Goal: Task Accomplishment & Management: Complete application form

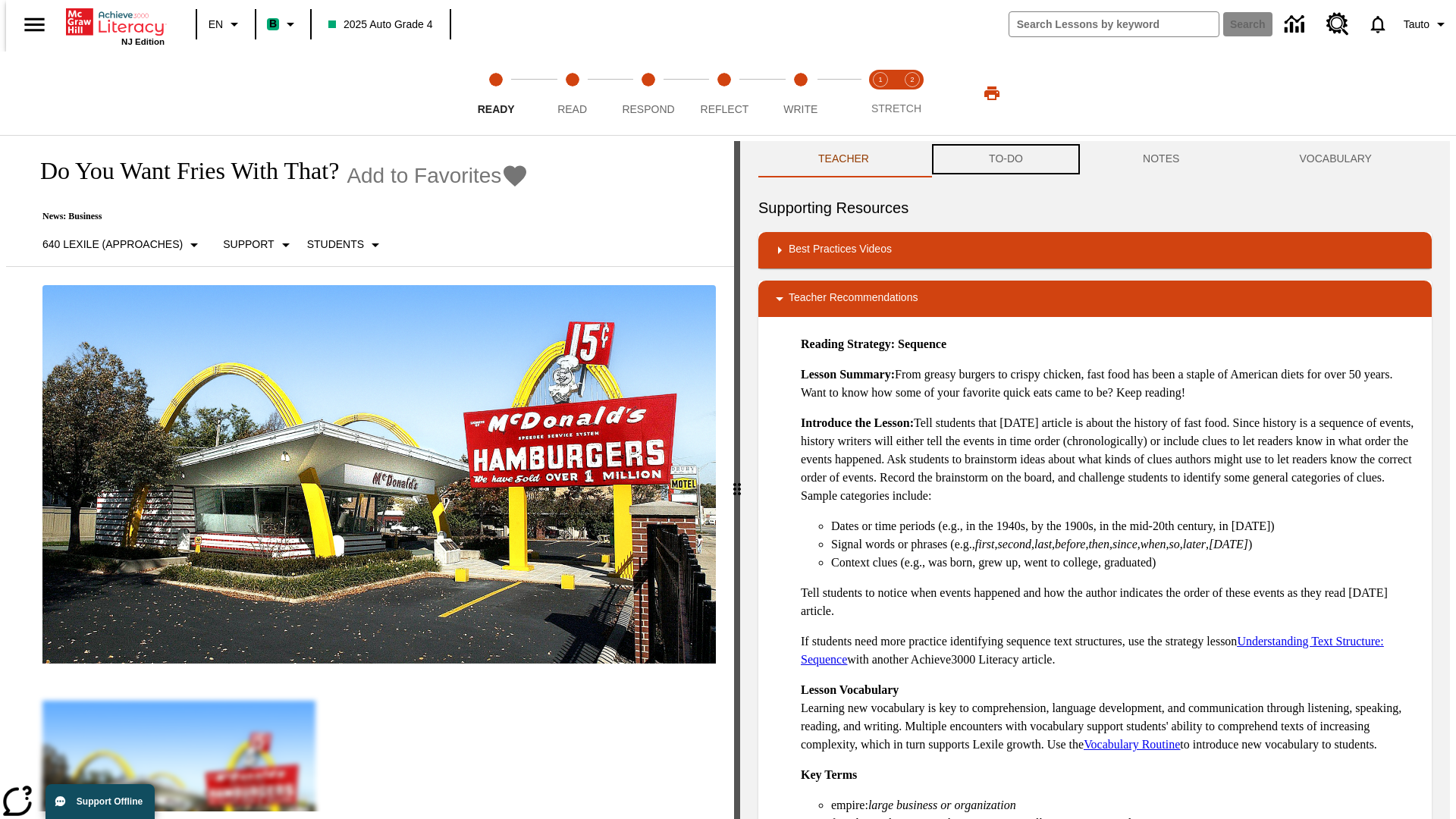
click at [1005, 159] on button "TO-DO" at bounding box center [1006, 159] width 154 height 36
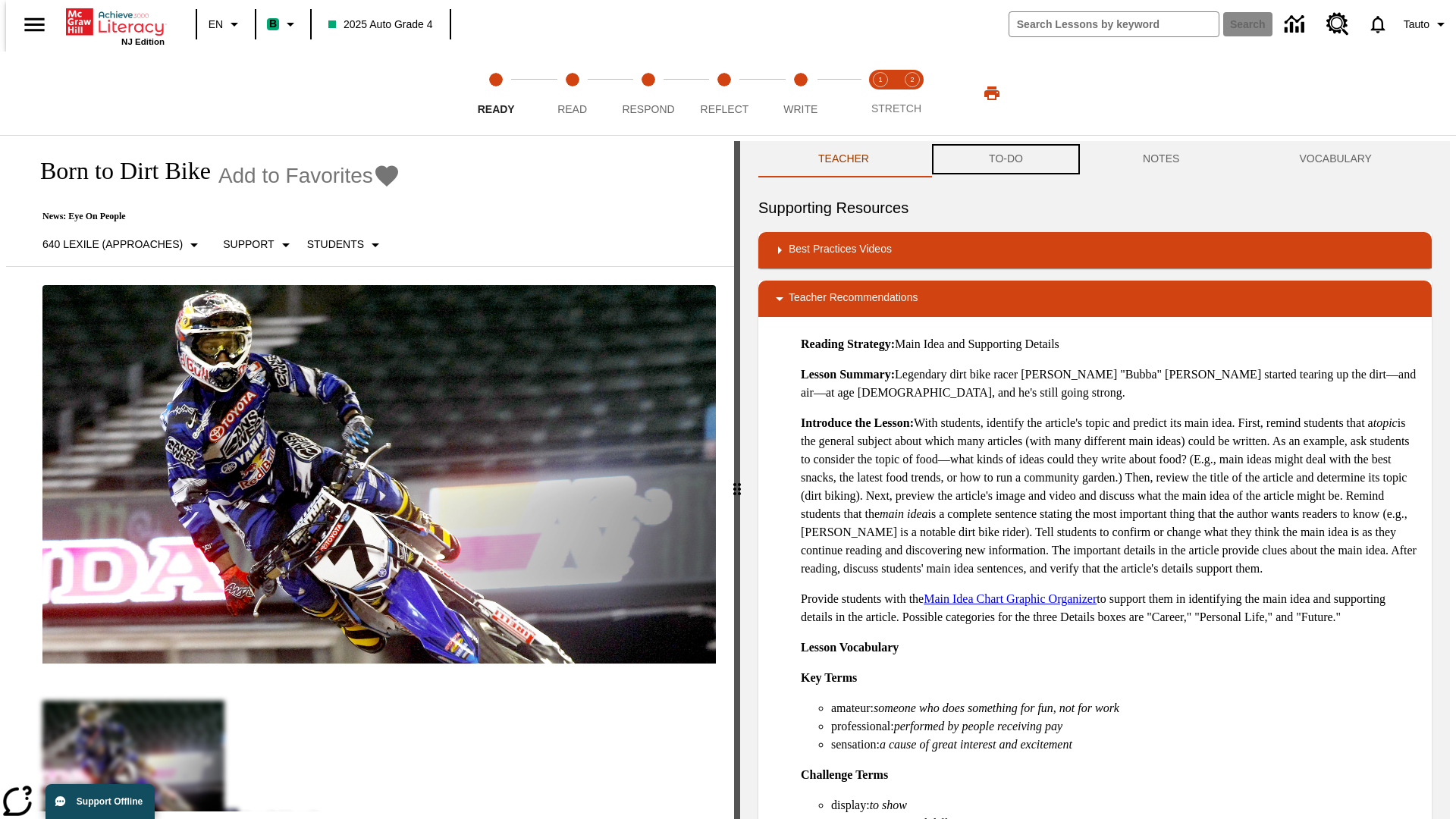
click at [1005, 159] on button "TO-DO" at bounding box center [1006, 159] width 154 height 36
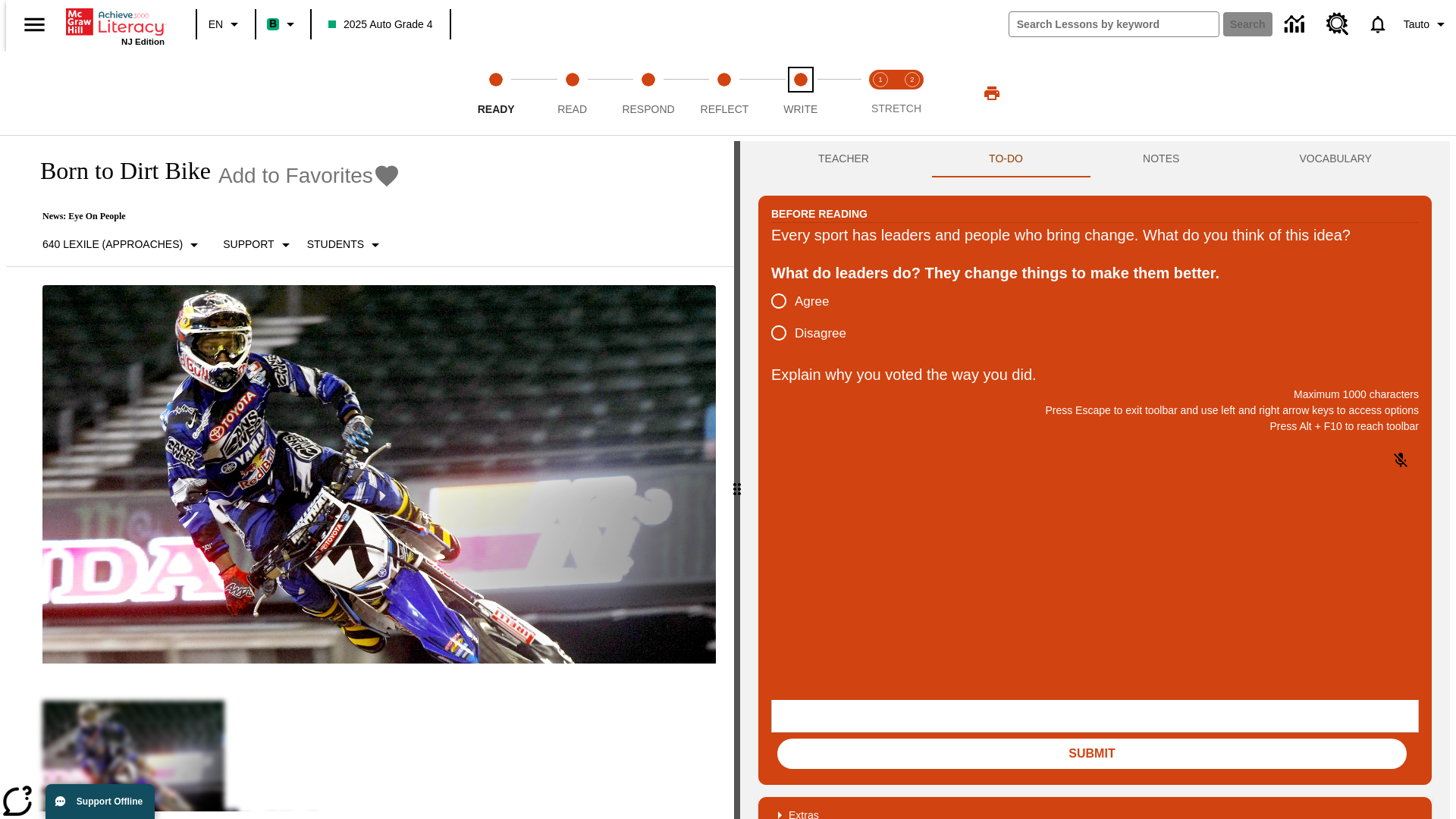
click at [800, 93] on span "Write" at bounding box center [800, 103] width 34 height 27
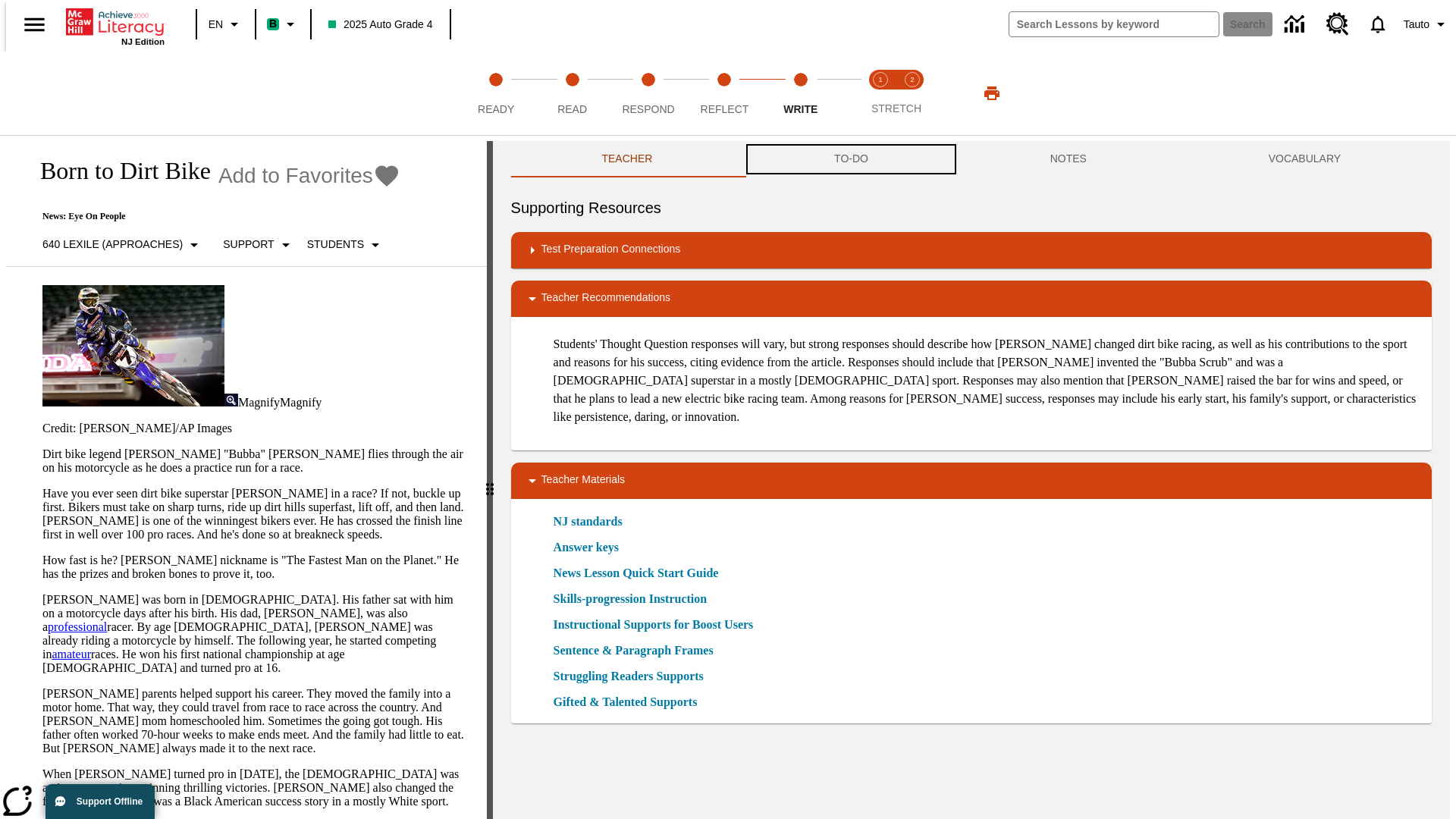
scroll to position [1, 0]
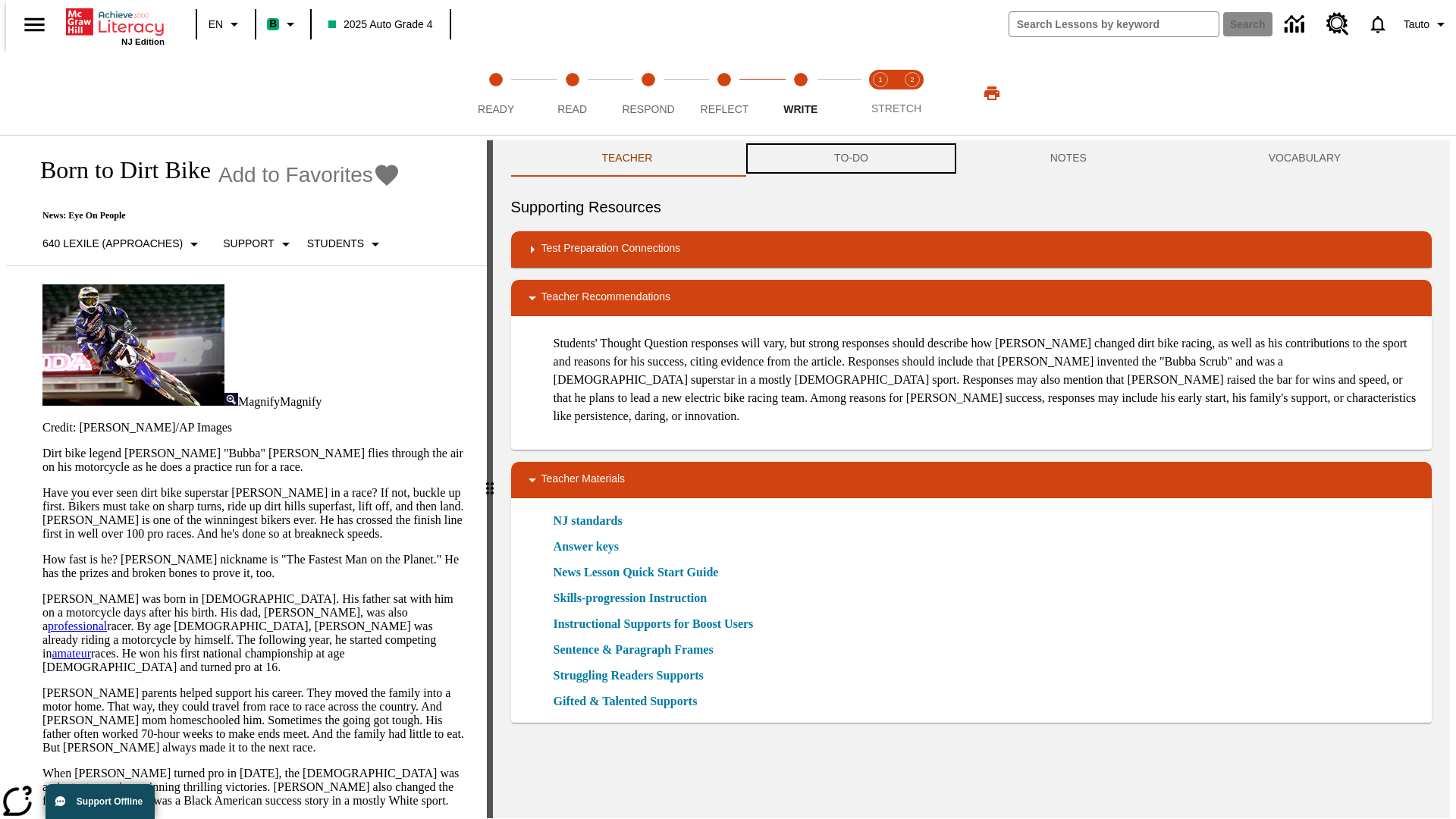
click at [850, 159] on button "TO-DO" at bounding box center [851, 158] width 216 height 36
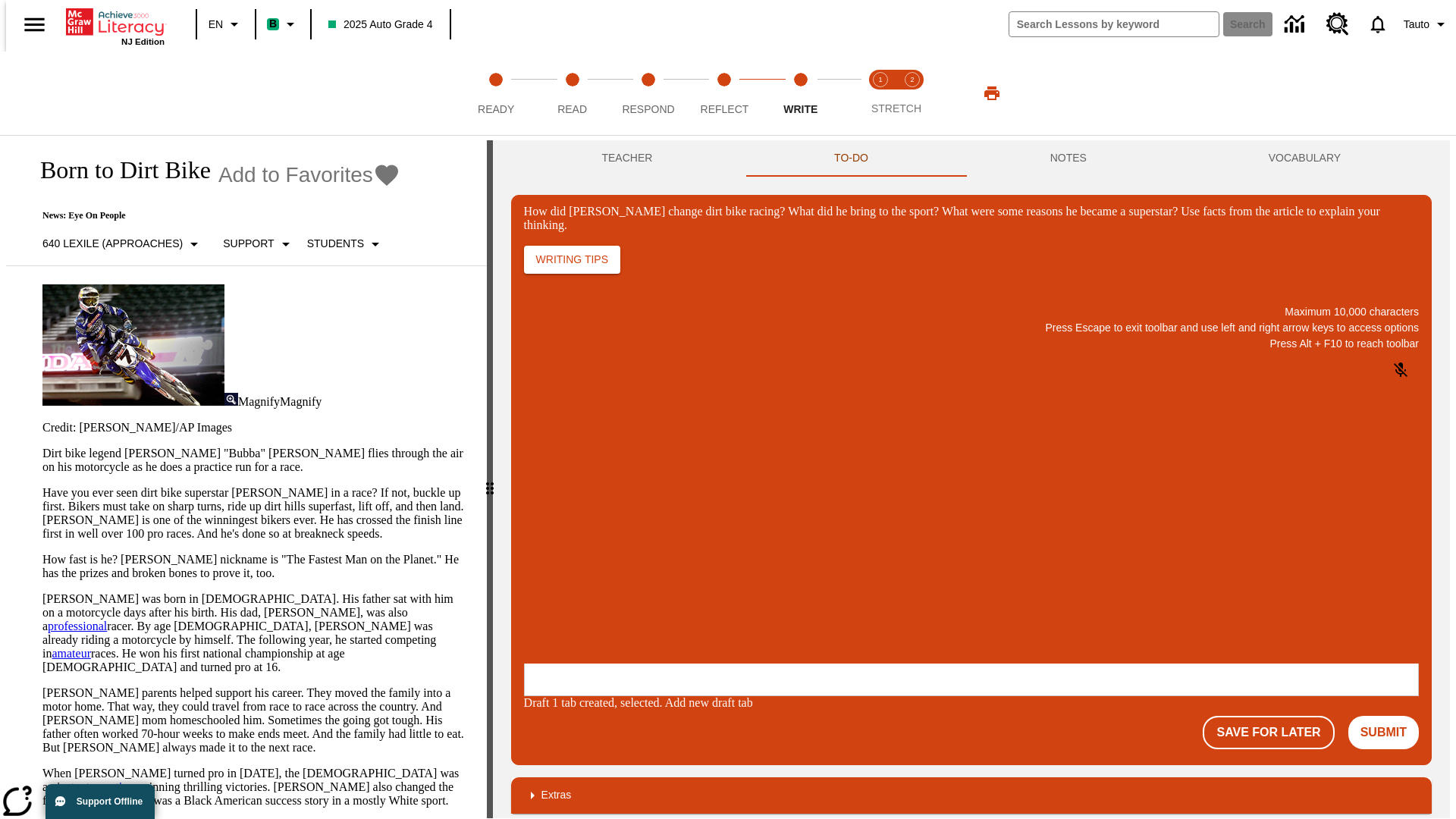
scroll to position [0, 0]
click at [1277, 715] on button "Save For Later" at bounding box center [1267, 732] width 131 height 34
click at [744, 566] on p "How did Stewart change dirt bike racing? What did he bring to the sport? What w…" at bounding box center [637, 565] width 216 height 14
click at [1277, 715] on button "Save For Later" at bounding box center [1267, 732] width 131 height 34
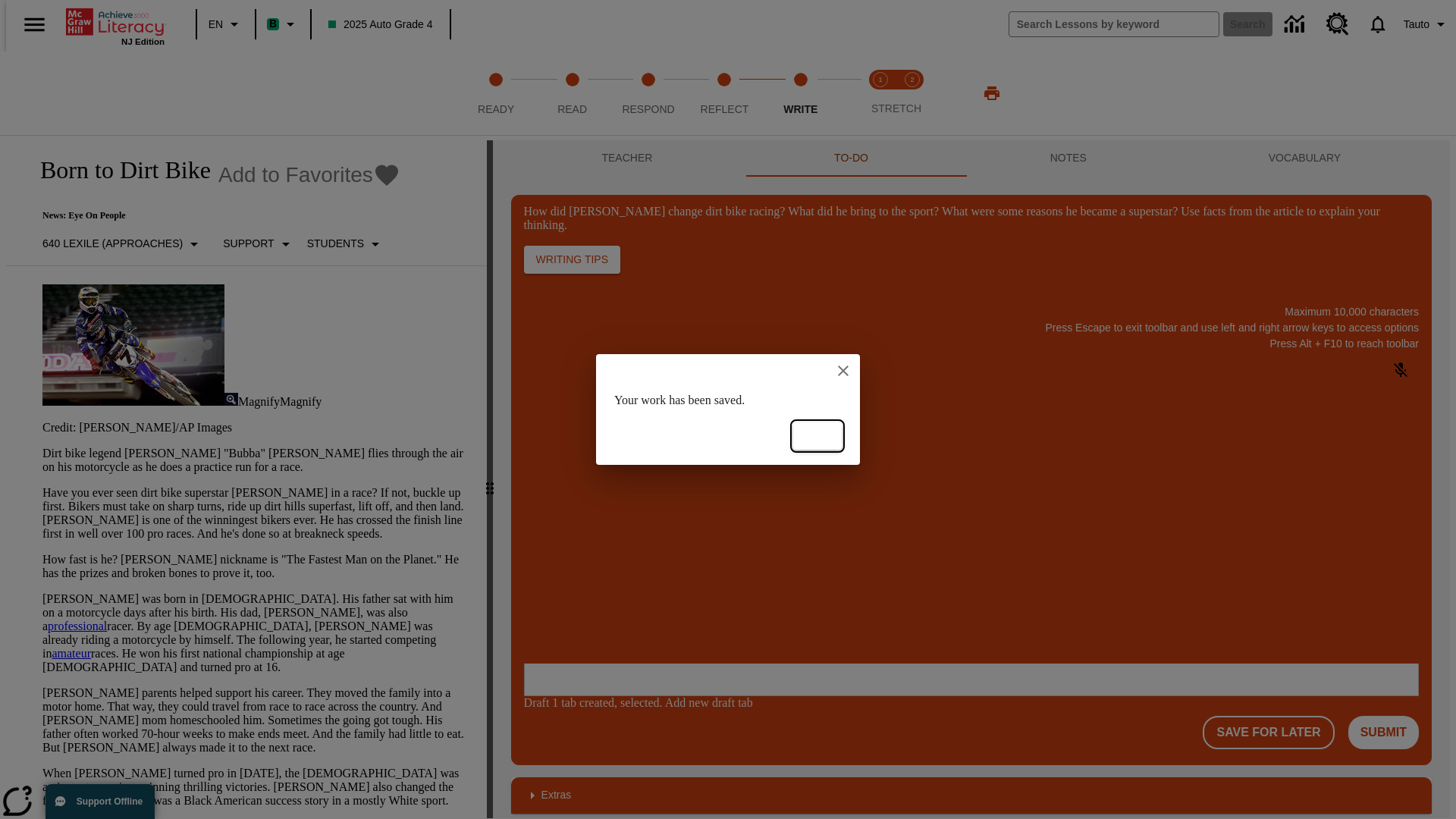
click at [818, 435] on button "Ok" at bounding box center [817, 436] width 49 height 28
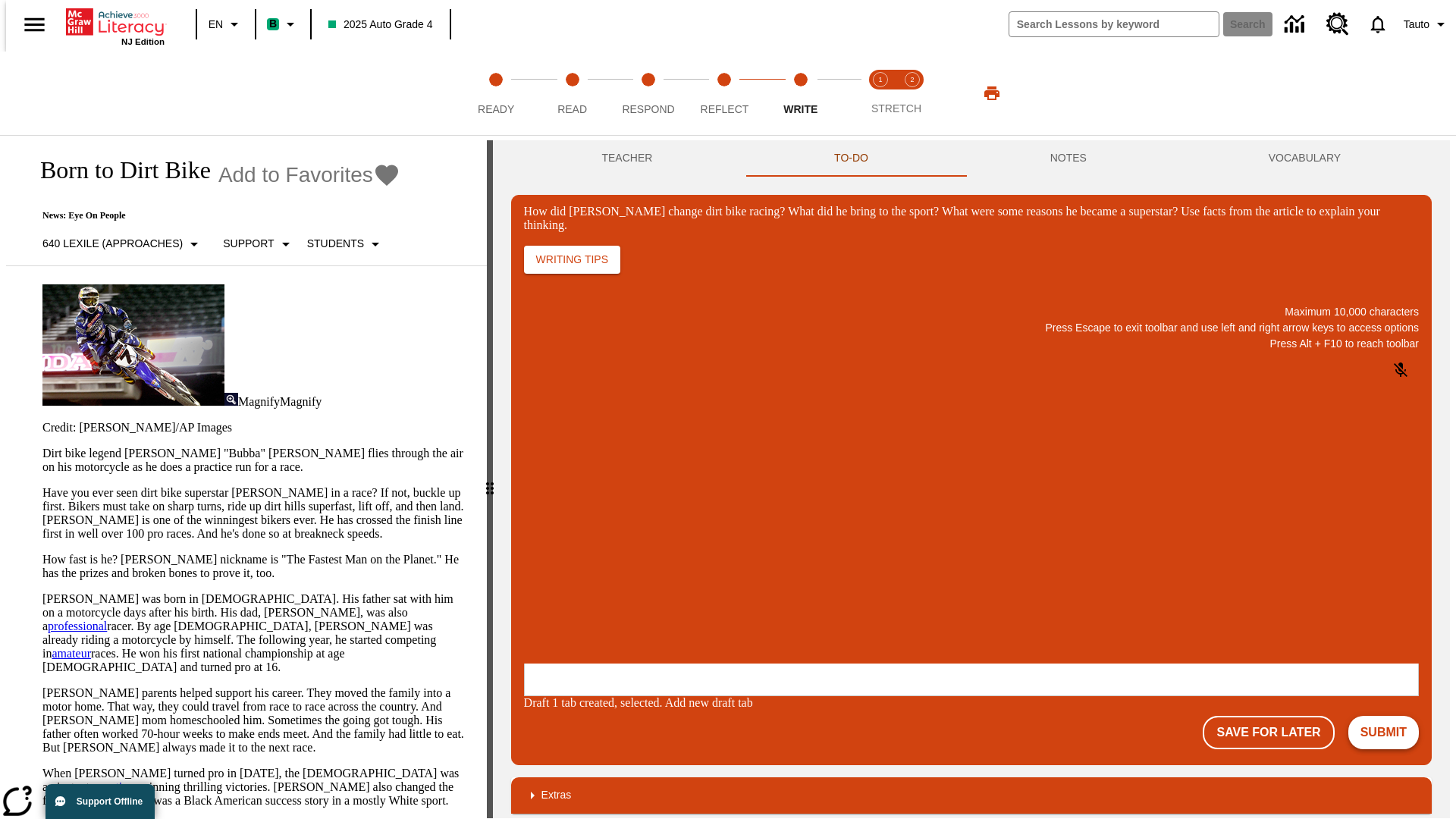
click at [1390, 715] on button "Submit" at bounding box center [1384, 732] width 71 height 34
